Goal: Transaction & Acquisition: Subscribe to service/newsletter

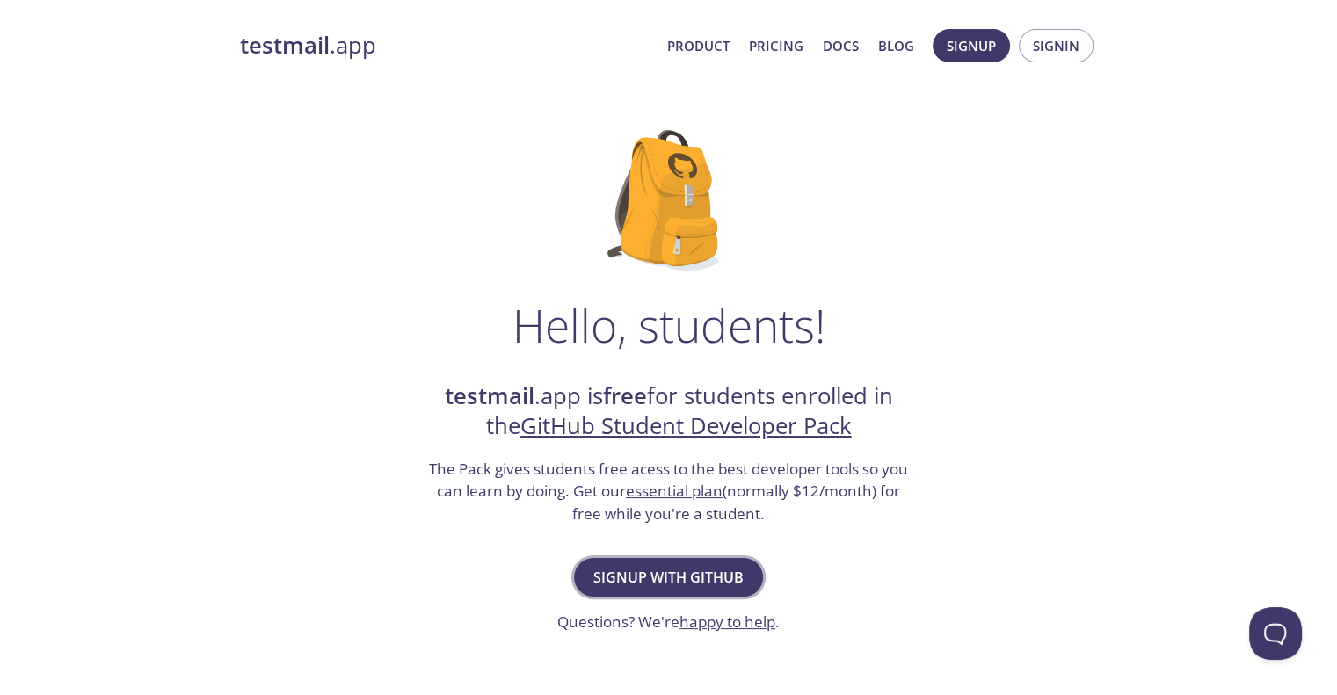
click at [634, 581] on span "Signup with GitHub" at bounding box center [668, 577] width 150 height 25
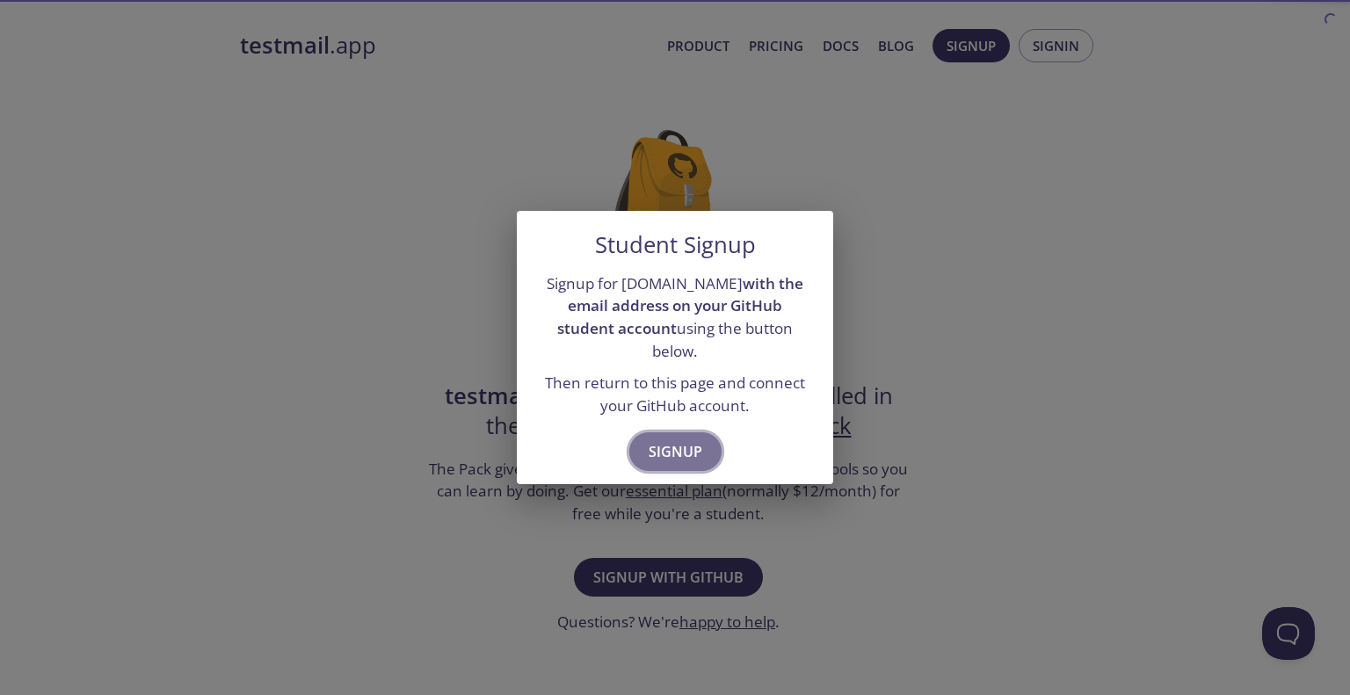
click at [656, 442] on span "Signup" at bounding box center [676, 452] width 54 height 25
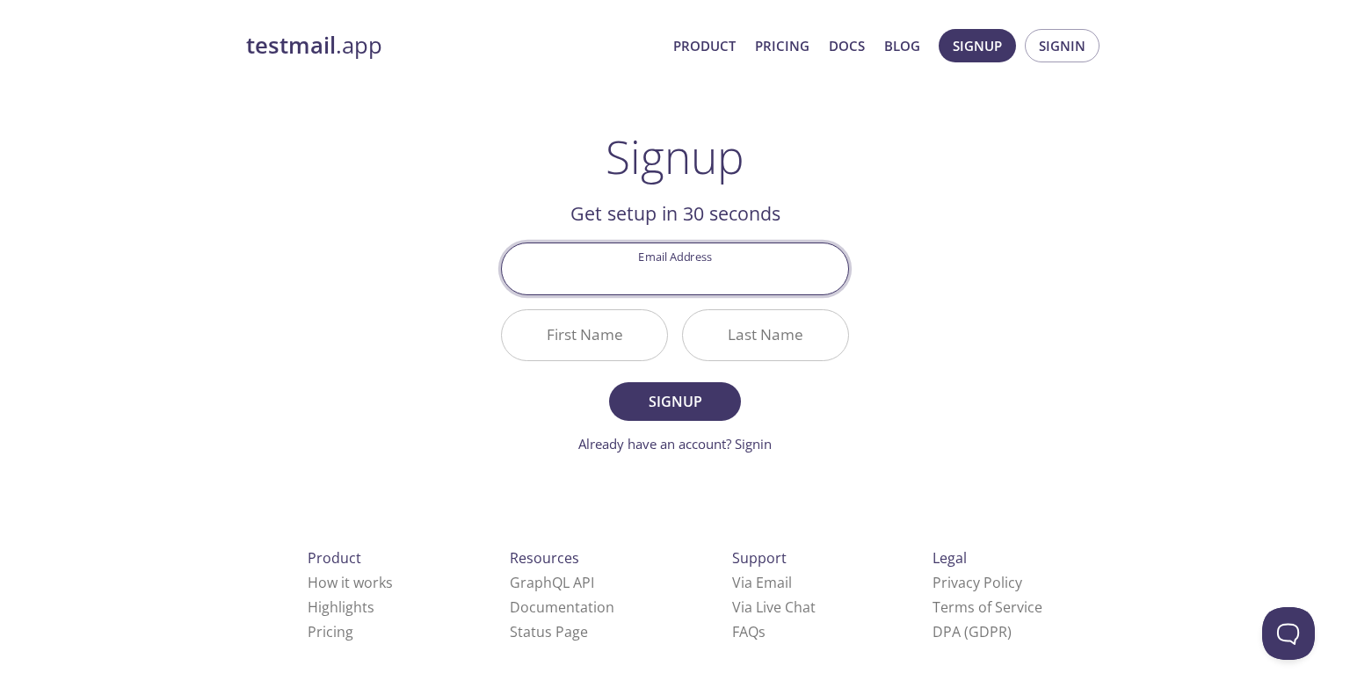
click at [693, 275] on input "Email Address" at bounding box center [675, 269] width 346 height 50
type input "[EMAIL_ADDRESS][PERSON_NAME][DOMAIN_NAME]"
click at [594, 344] on input "First Name" at bounding box center [584, 335] width 165 height 50
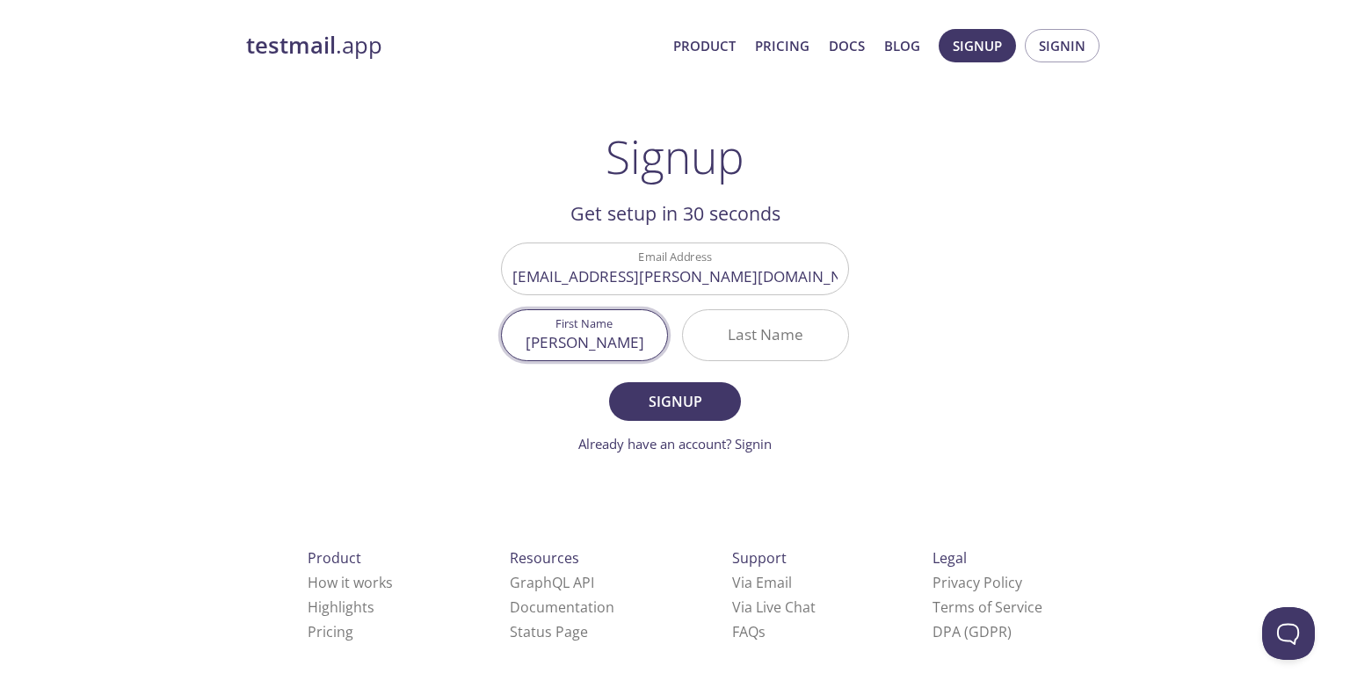
type input "[PERSON_NAME]"
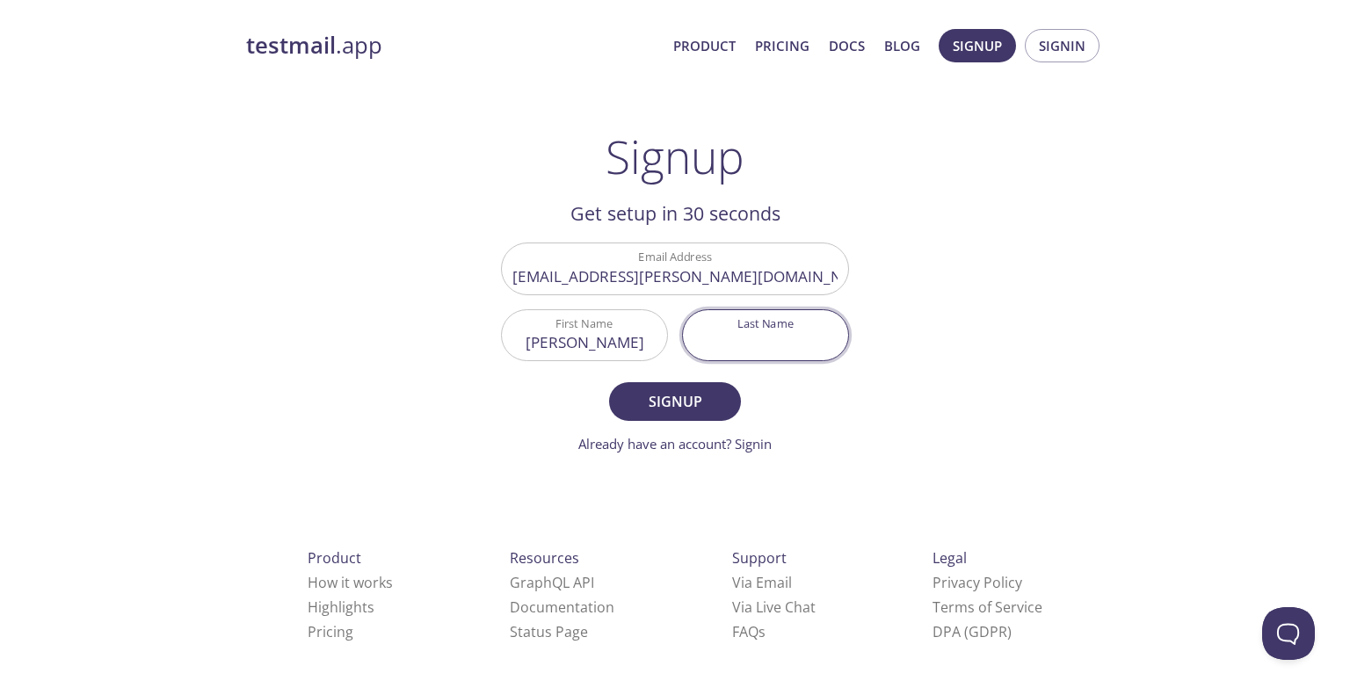
click at [781, 323] on input "Last Name" at bounding box center [765, 335] width 165 height 50
type input "[PERSON_NAME]"
click at [609, 382] on button "Signup" at bounding box center [675, 401] width 132 height 39
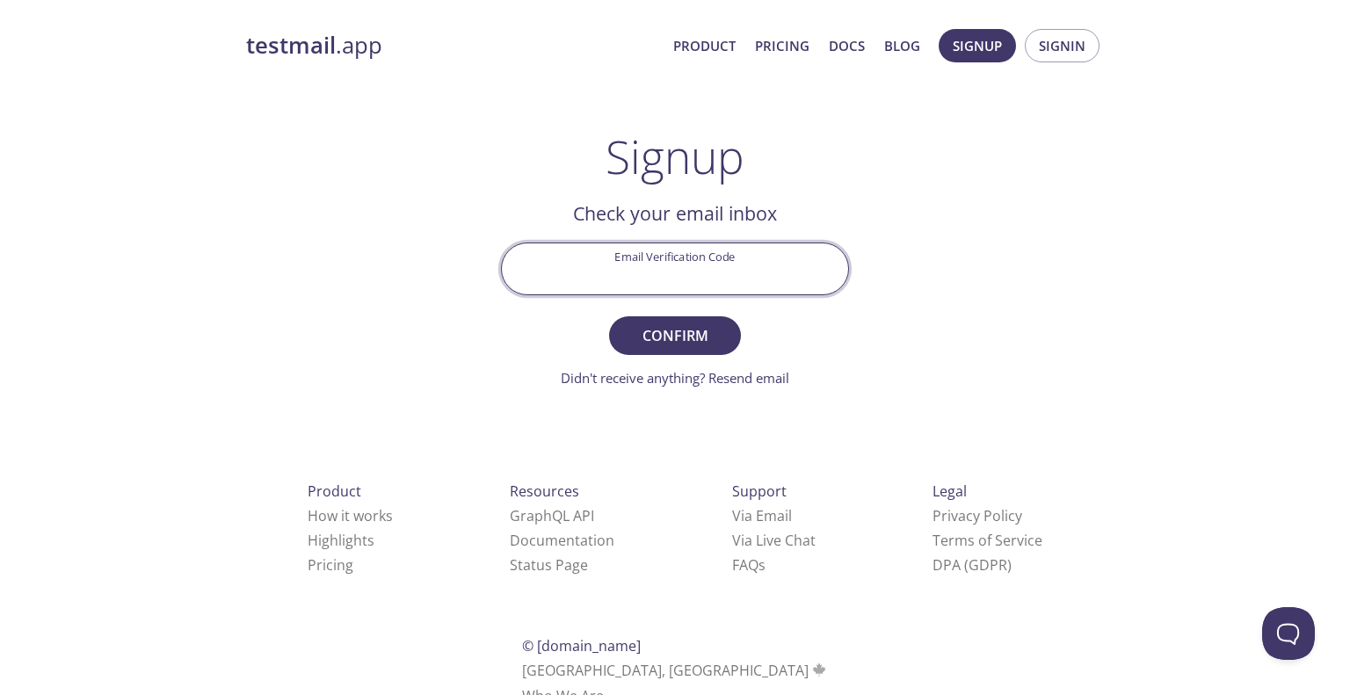
click at [662, 258] on input "Email Verification Code" at bounding box center [675, 269] width 346 height 50
paste input "RHE8DET"
type input "RHE8DET"
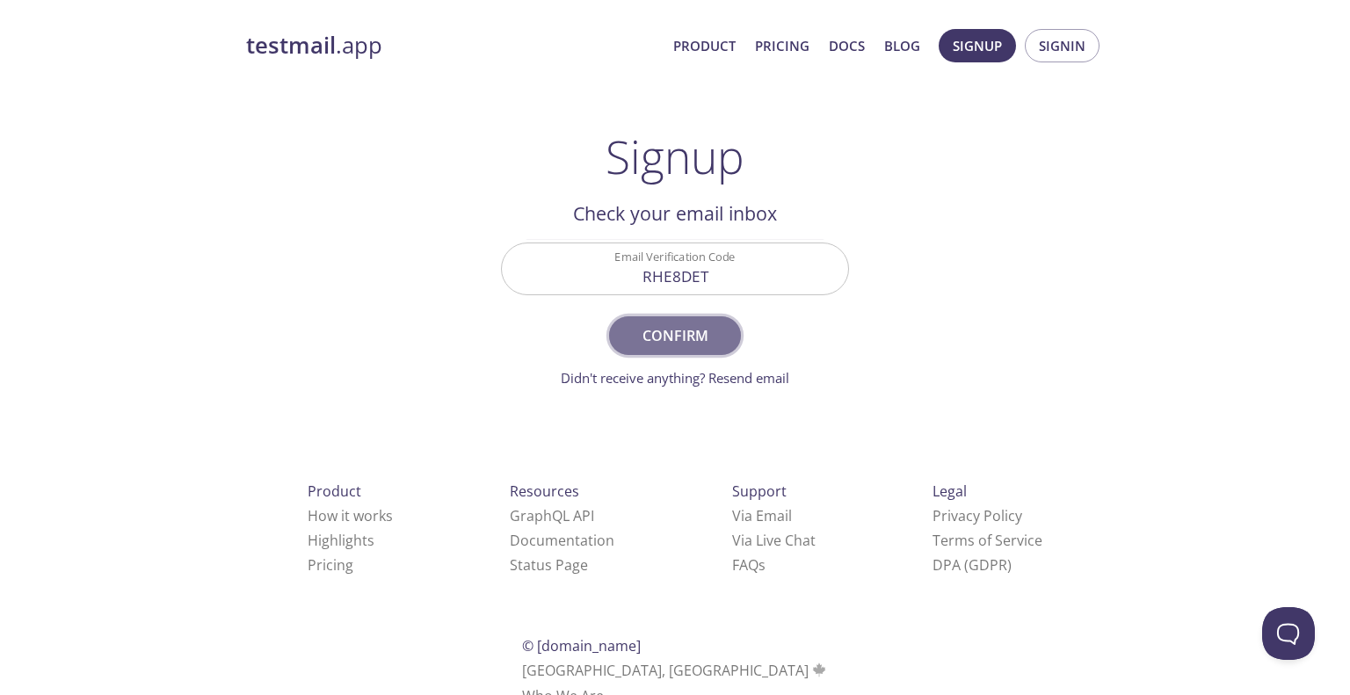
click at [665, 341] on span "Confirm" at bounding box center [675, 336] width 93 height 25
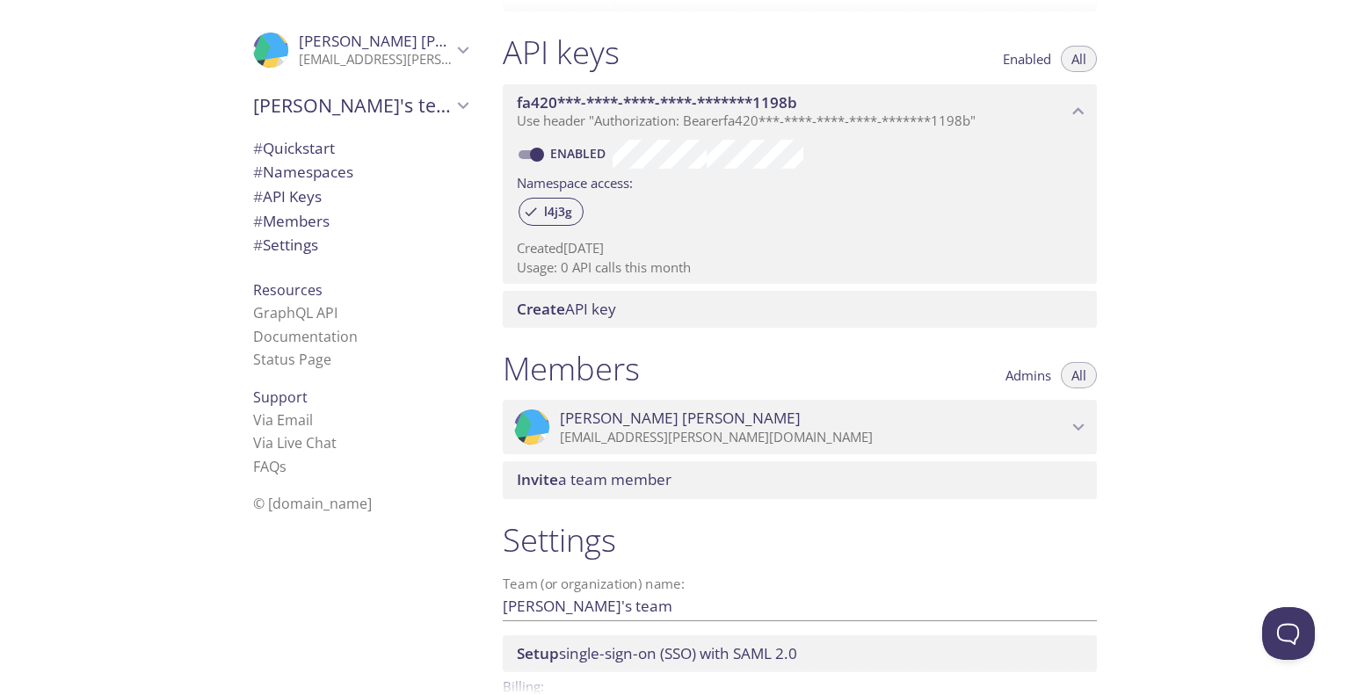
scroll to position [447, 0]
